Goal: Use online tool/utility

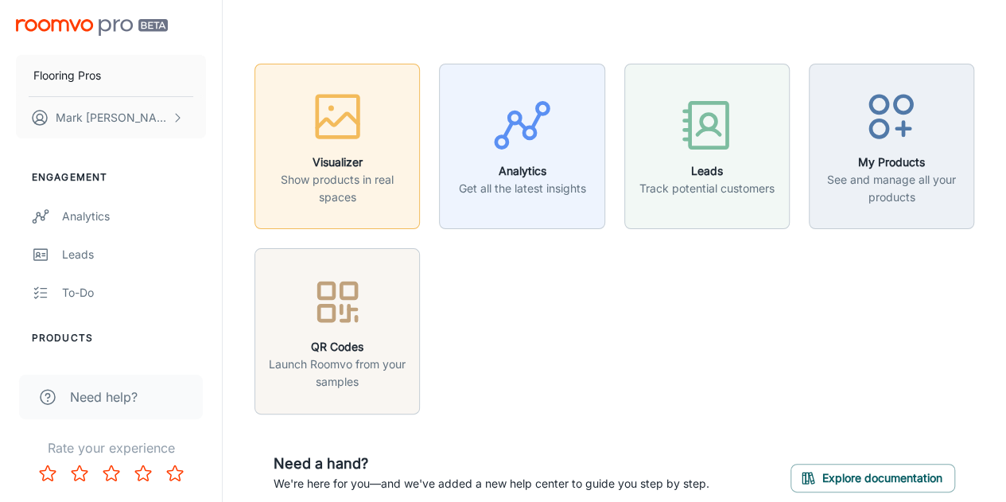
click at [368, 161] on h6 "Visualizer" at bounding box center [337, 163] width 145 height 18
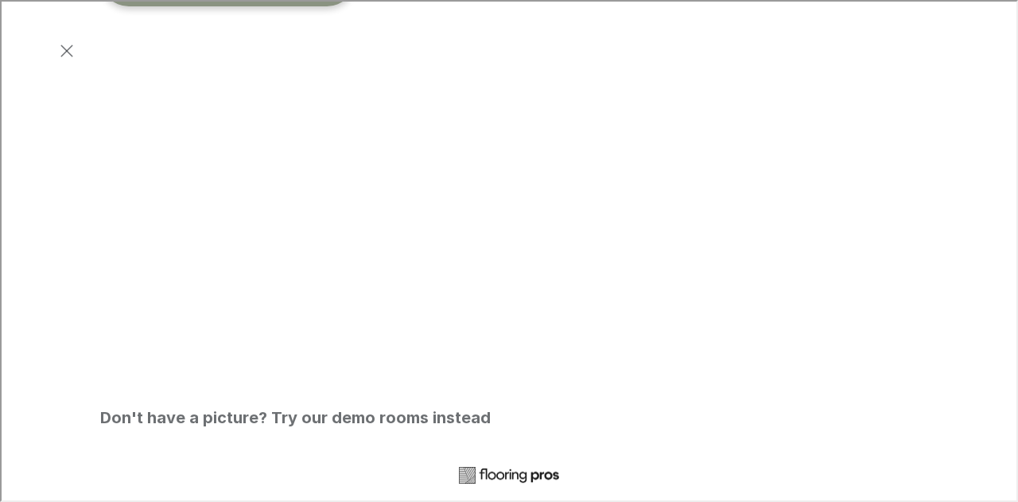
scroll to position [239, 0]
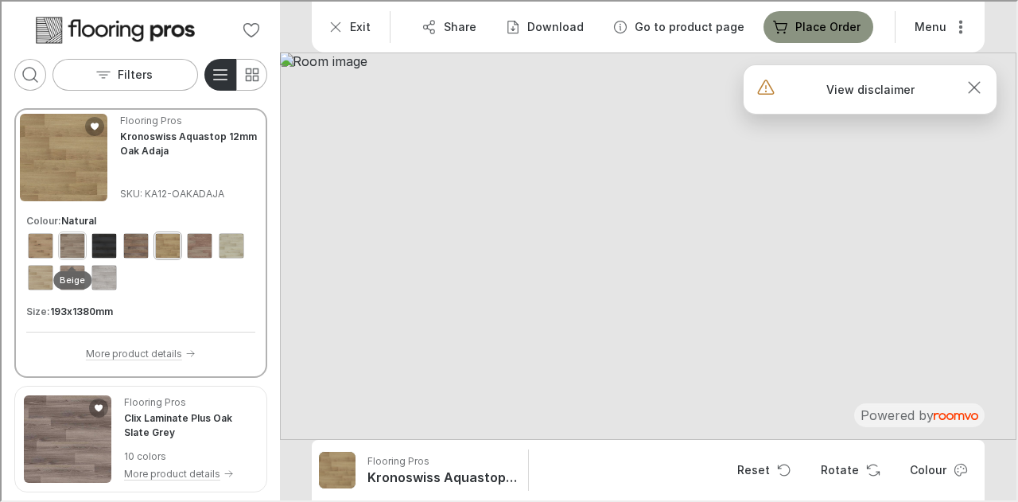
click at [75, 246] on div "View color format Beige" at bounding box center [70, 243] width 25 height 25
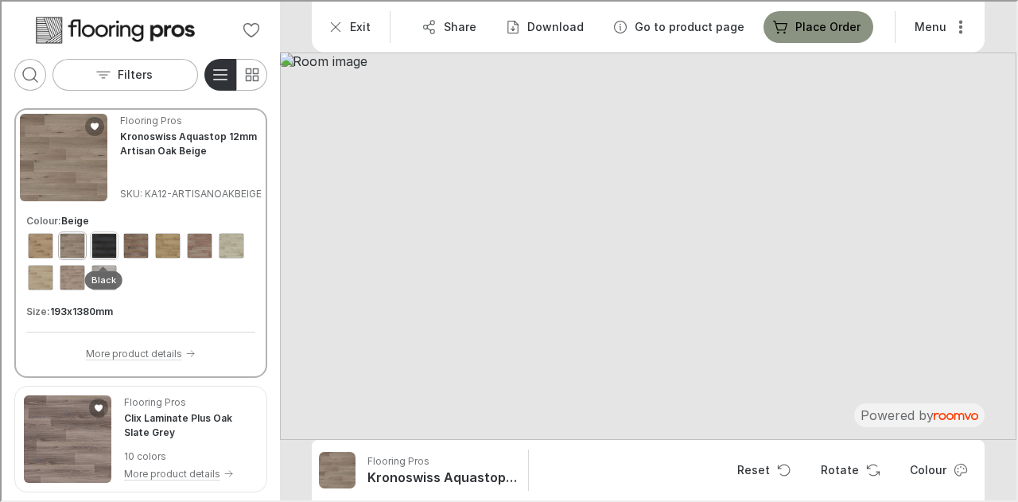
click at [94, 246] on div "View color format Black" at bounding box center [102, 243] width 25 height 25
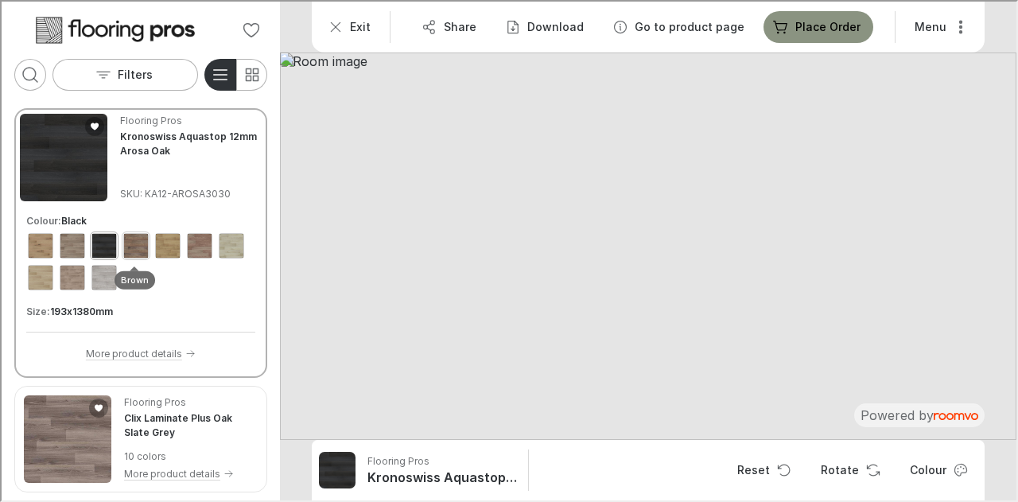
click at [129, 247] on div "View color format Brown" at bounding box center [134, 243] width 25 height 25
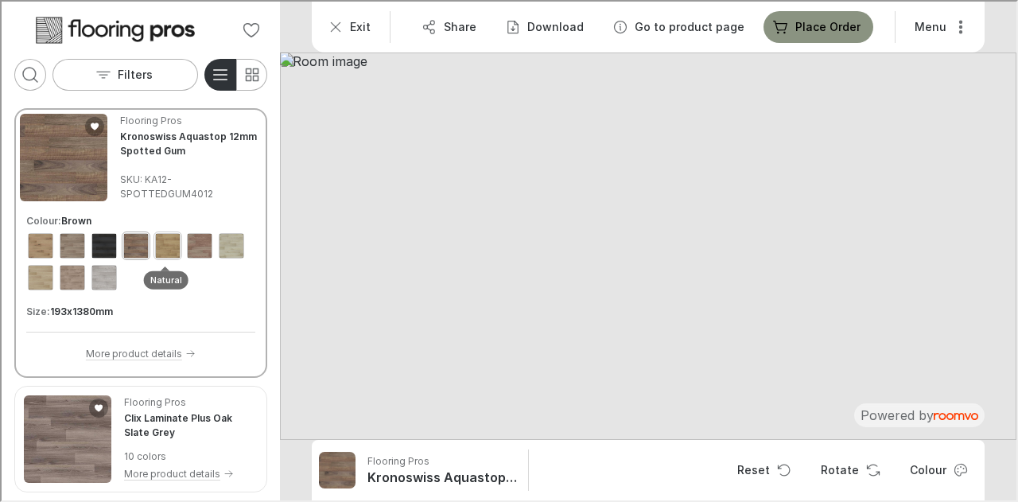
click at [158, 247] on div "View color format Natural" at bounding box center [166, 243] width 25 height 25
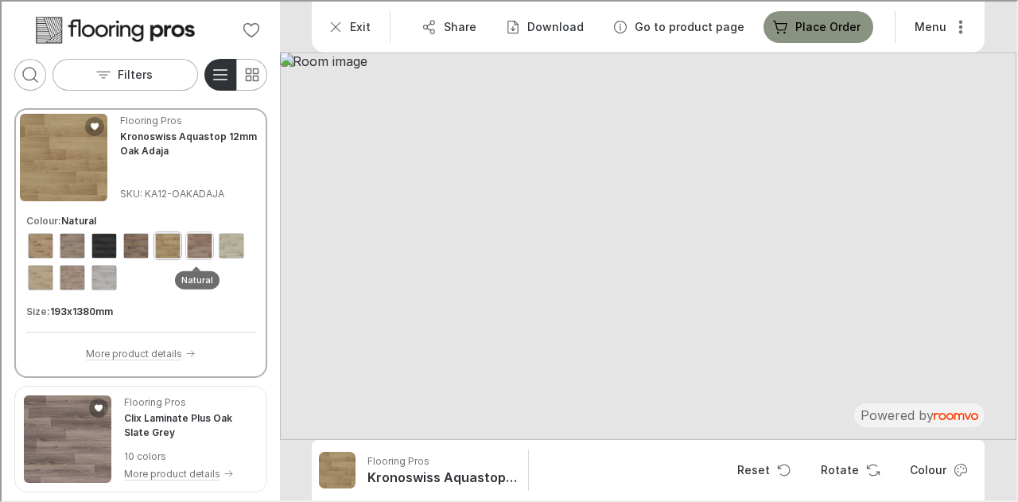
click at [197, 251] on div "View color format Natural" at bounding box center [197, 243] width 25 height 25
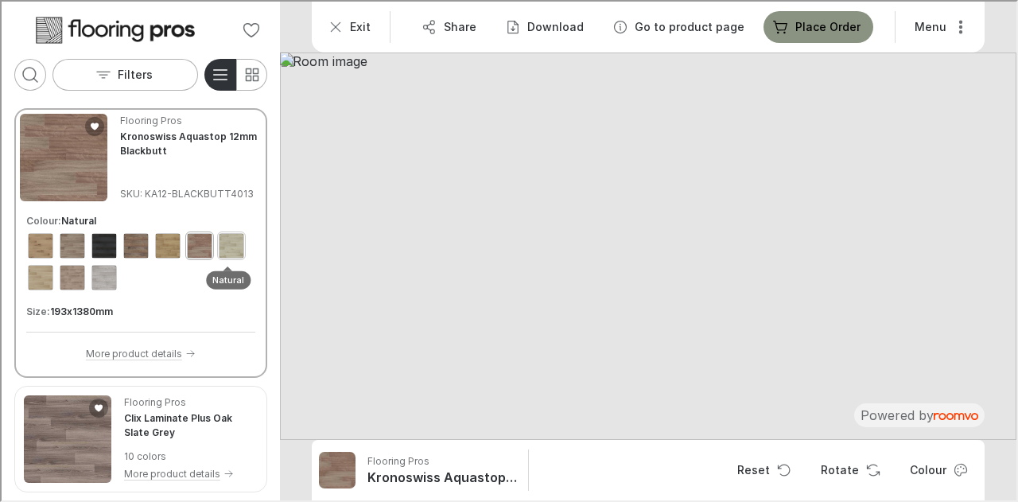
click at [220, 247] on div "View color format Natural" at bounding box center [229, 243] width 25 height 25
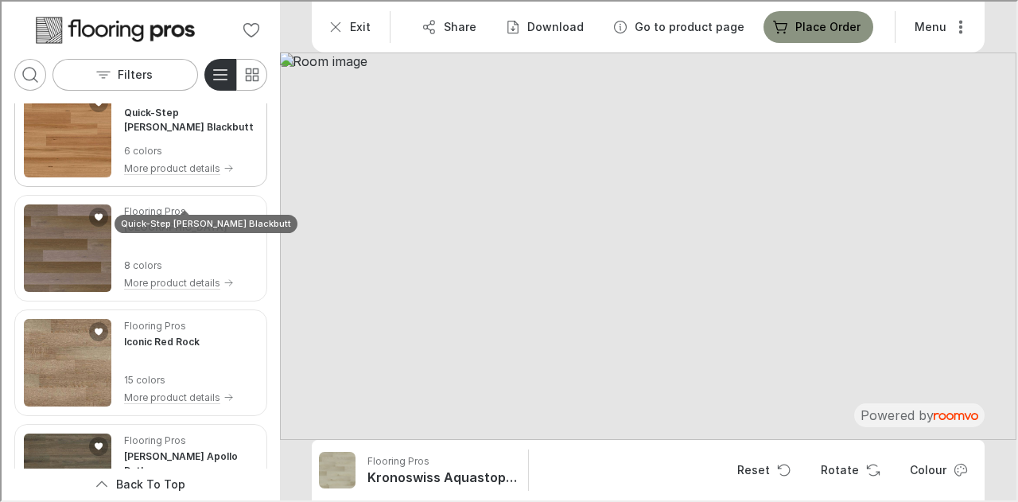
scroll to position [5250, 0]
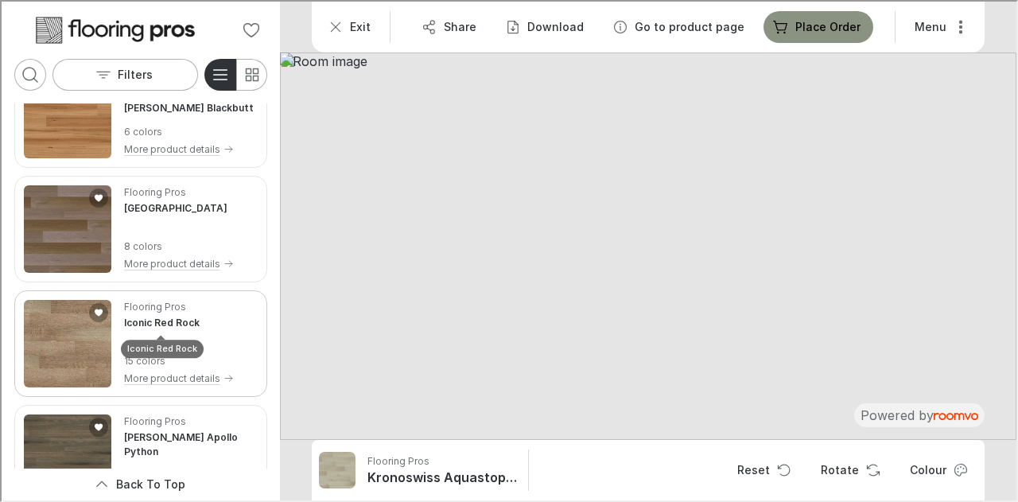
click at [169, 327] on div "Iconic Red Rock" at bounding box center [160, 341] width 83 height 29
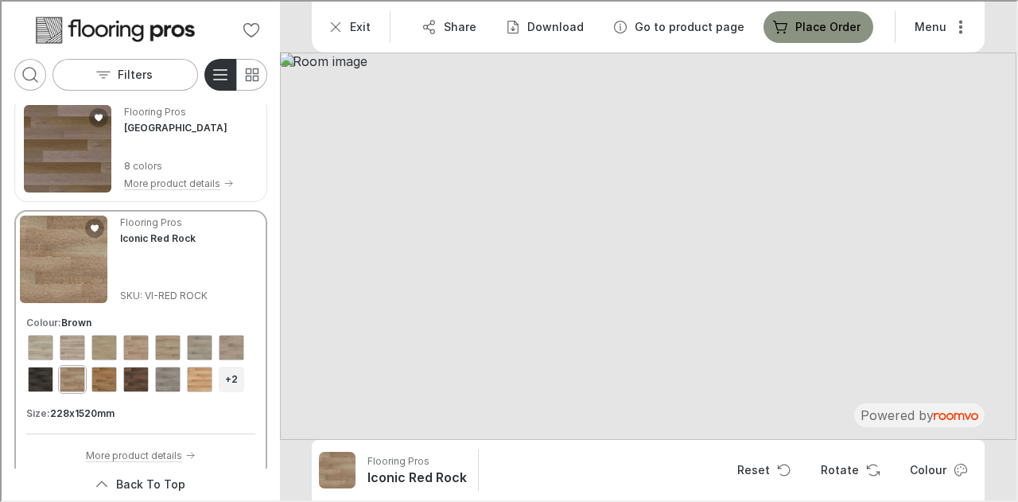
scroll to position [5327, 0]
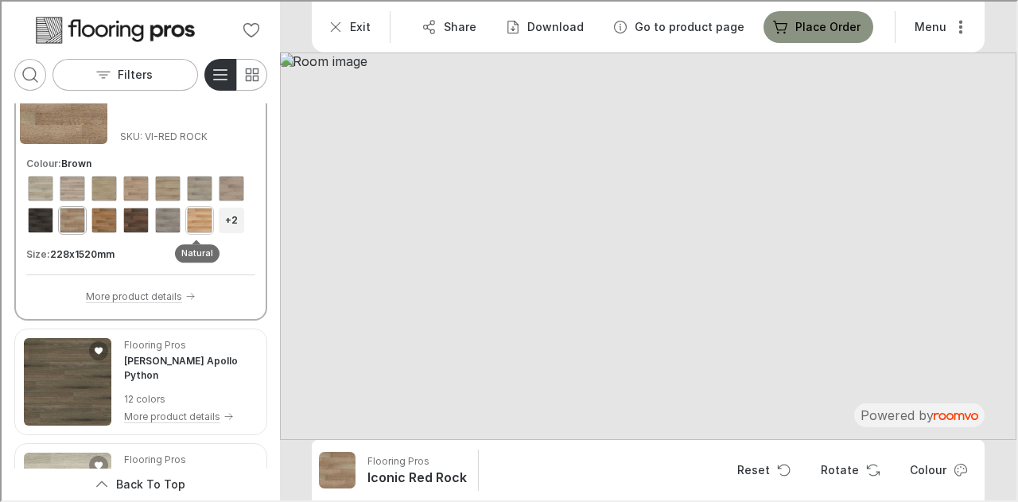
click at [200, 224] on div "View color format Natural" at bounding box center [197, 218] width 25 height 25
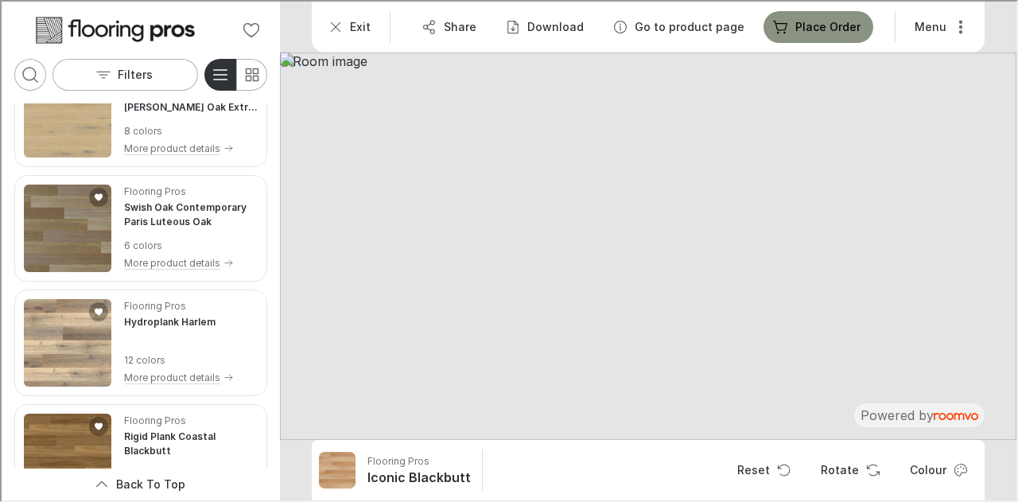
scroll to position [3500, 0]
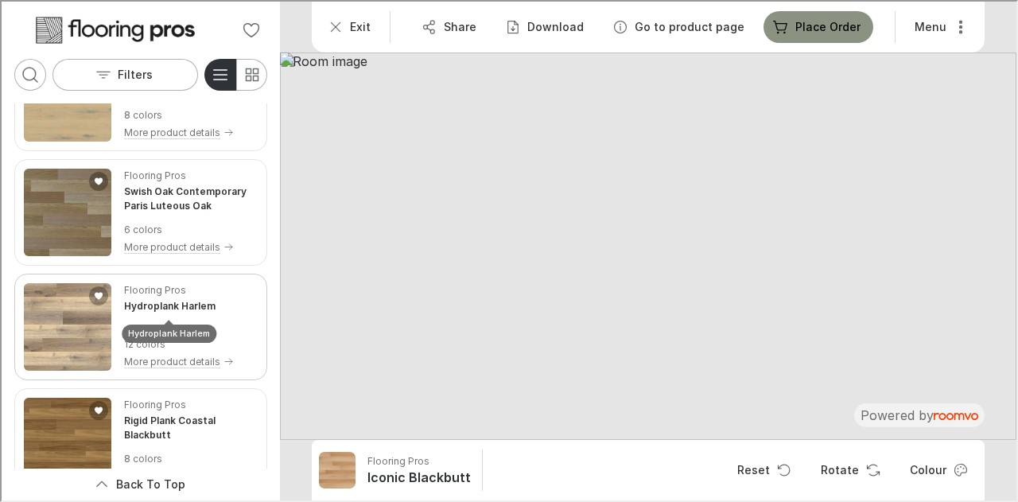
click at [175, 312] on div "Hydroplank Harlem" at bounding box center [167, 326] width 95 height 29
